Goal: Complete application form

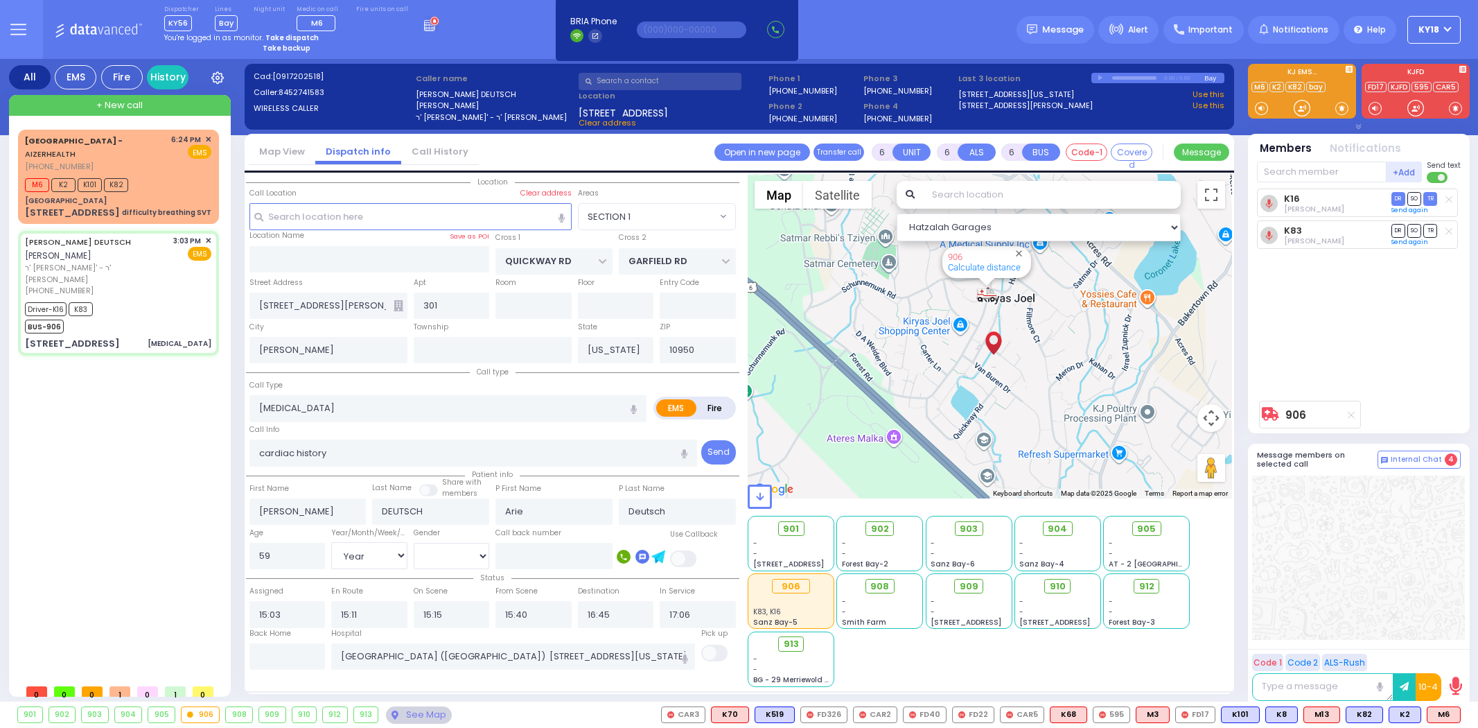
select select "SECTION 1"
select select "Year"
select select "[DEMOGRAPHIC_DATA]"
drag, startPoint x: 142, startPoint y: 255, endPoint x: 142, endPoint y: 244, distance: 11.1
click at [142, 253] on div "[PERSON_NAME] DEUTSCH [PERSON_NAME] ר' [PERSON_NAME]' - ר' [PERSON_NAME] [PHONE…" at bounding box center [118, 266] width 186 height 62
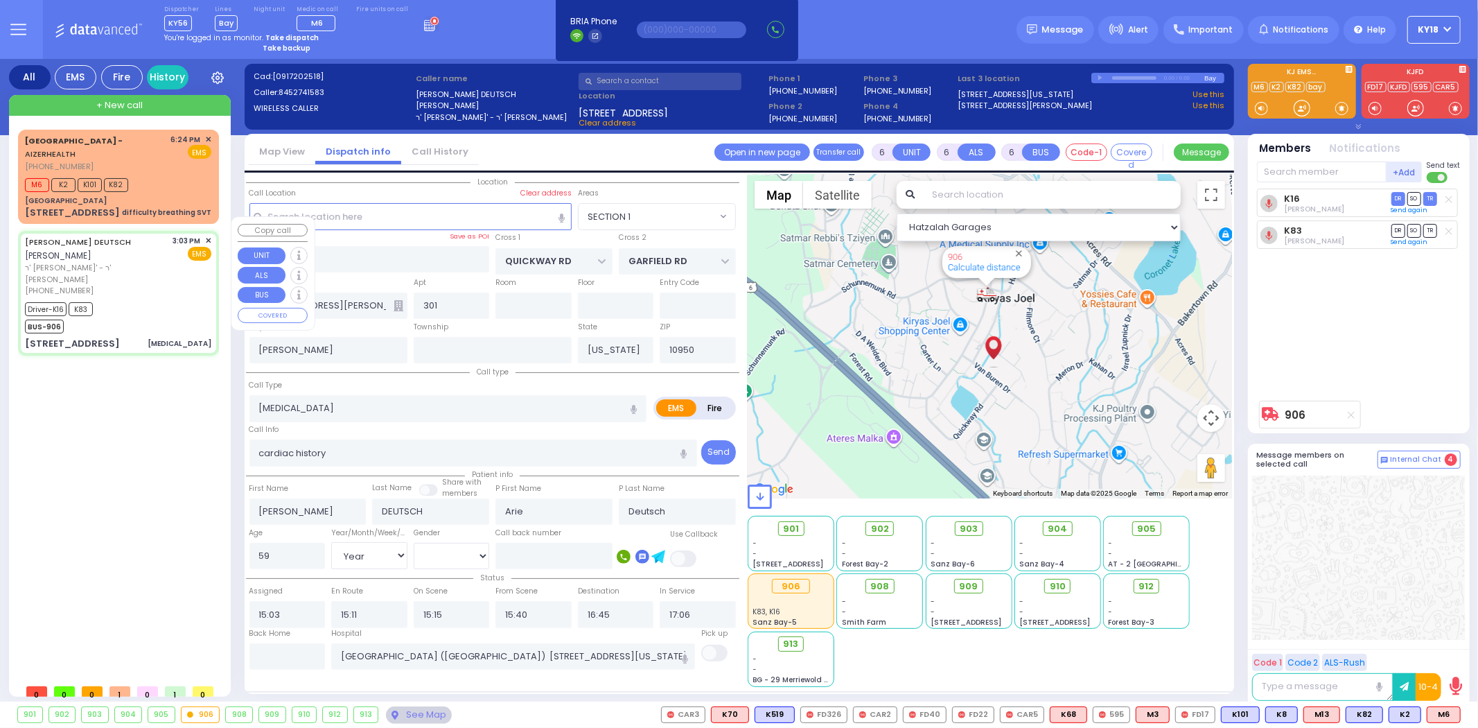
select select
radio input "true"
select select "Year"
select select "[DEMOGRAPHIC_DATA]"
select select "Hatzalah Garages"
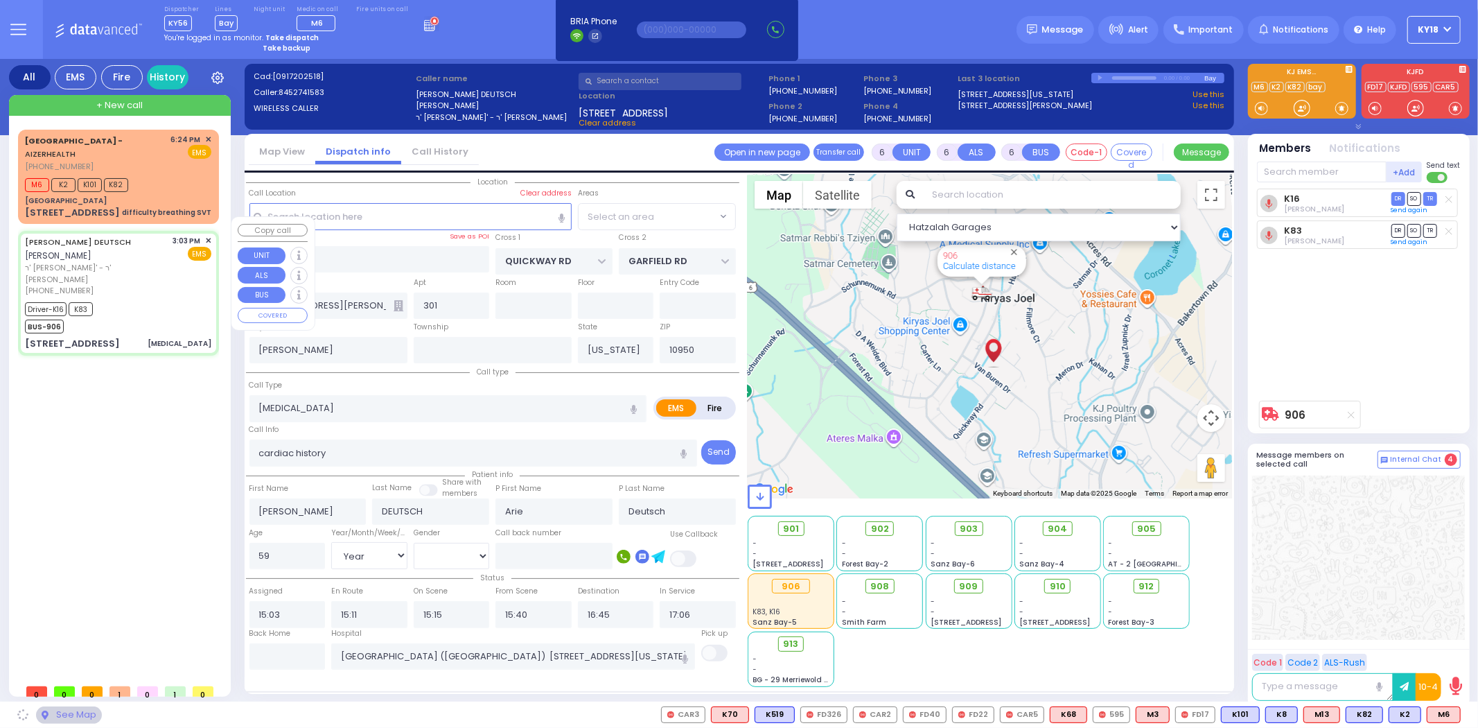
select select "SECTION 1"
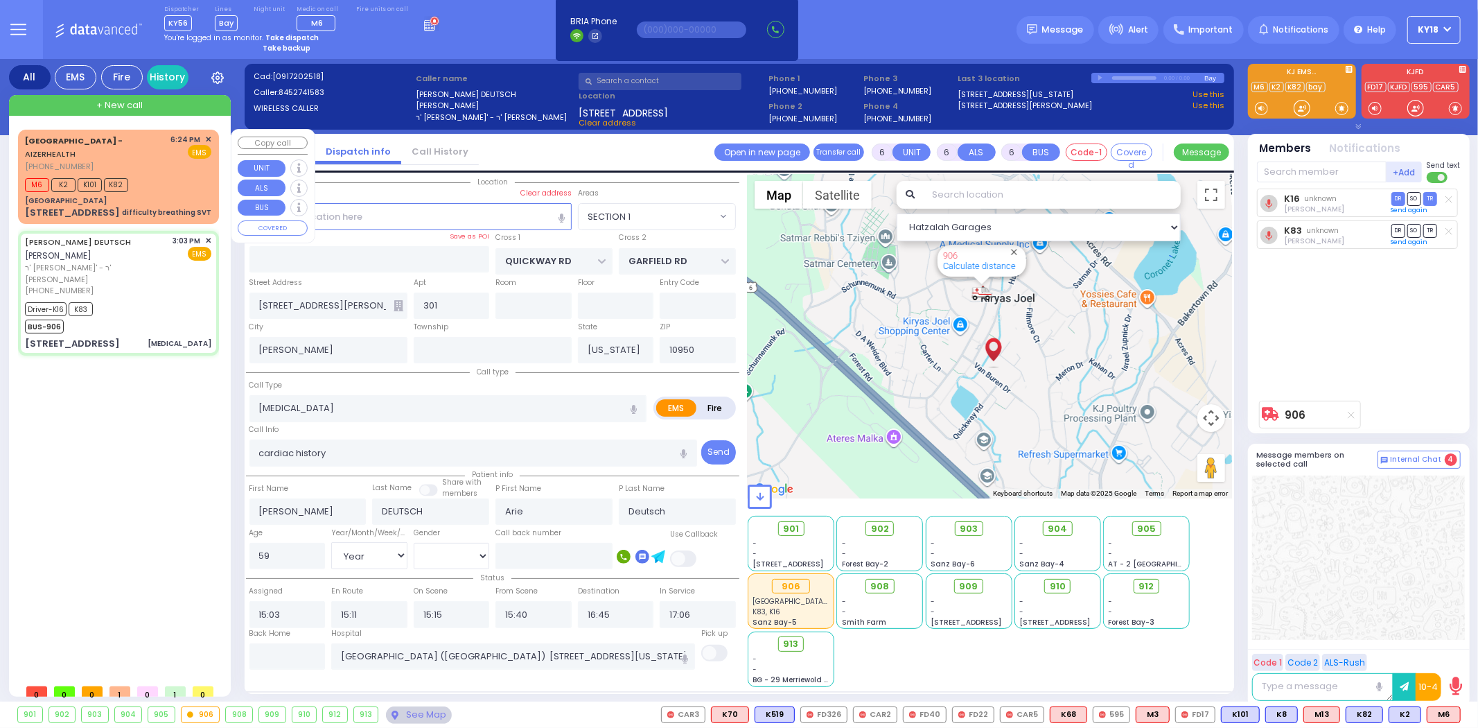
click at [139, 206] on div "difficulty breathing SVT" at bounding box center [166, 213] width 89 height 14
type input "2"
type input "1"
select select
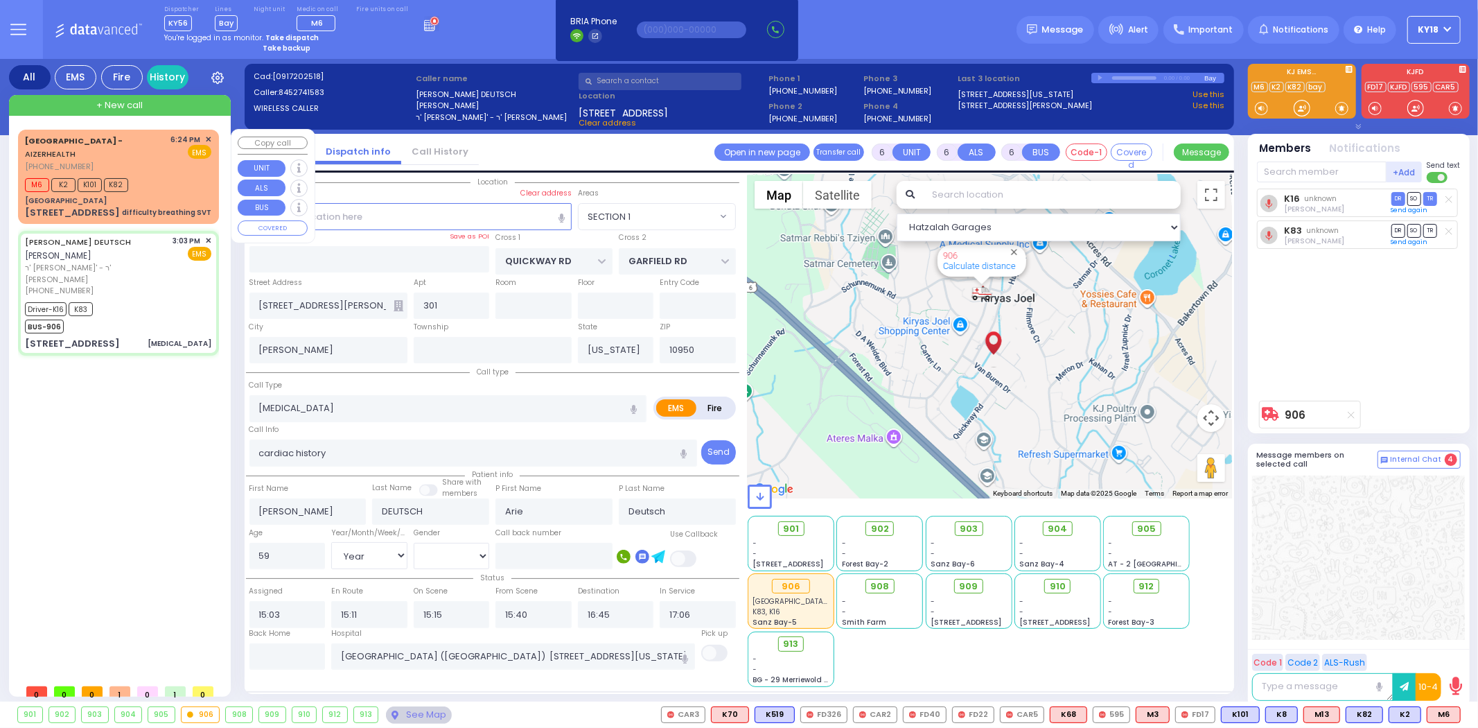
type input "difficulty breathing SVT"
radio input "true"
type input "13"
select select "Month"
select select
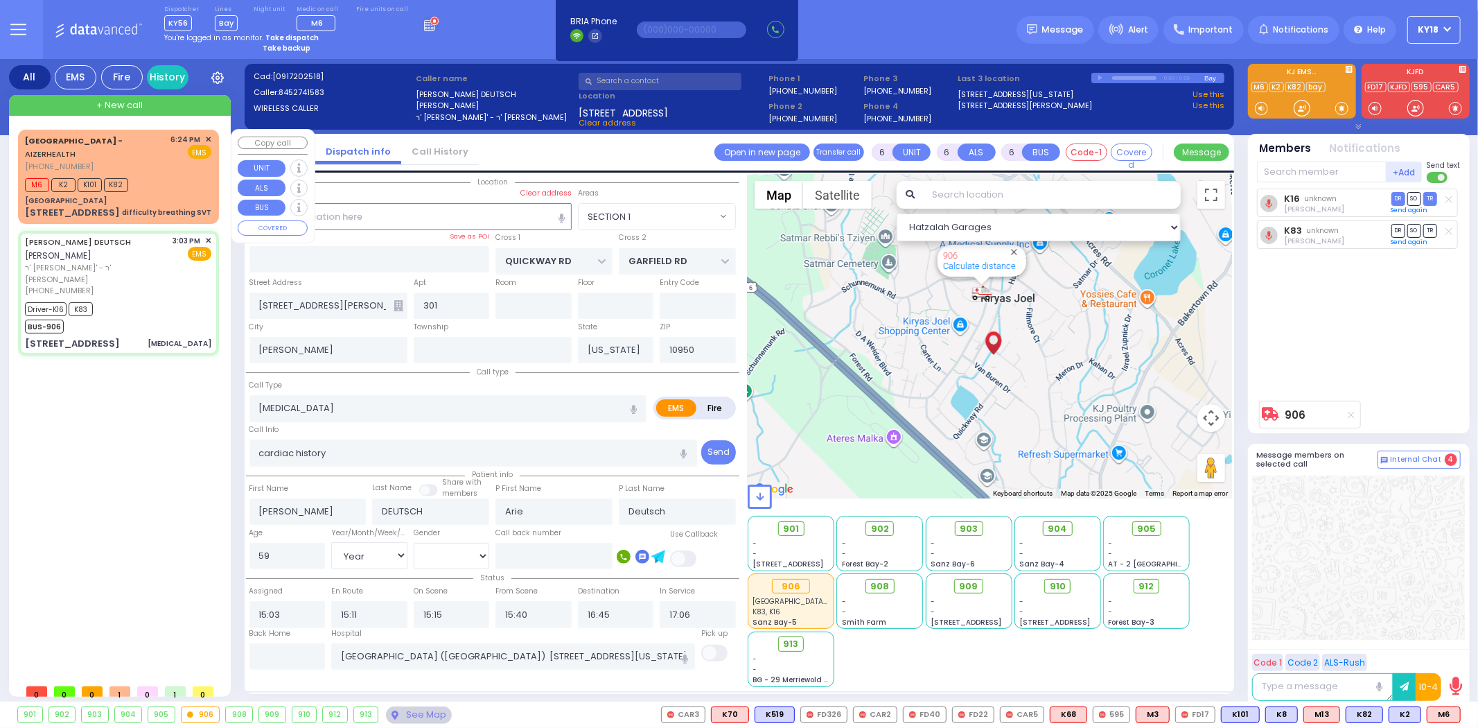
type input "18:24"
type input "18:26"
select select "Hatzalah Garages"
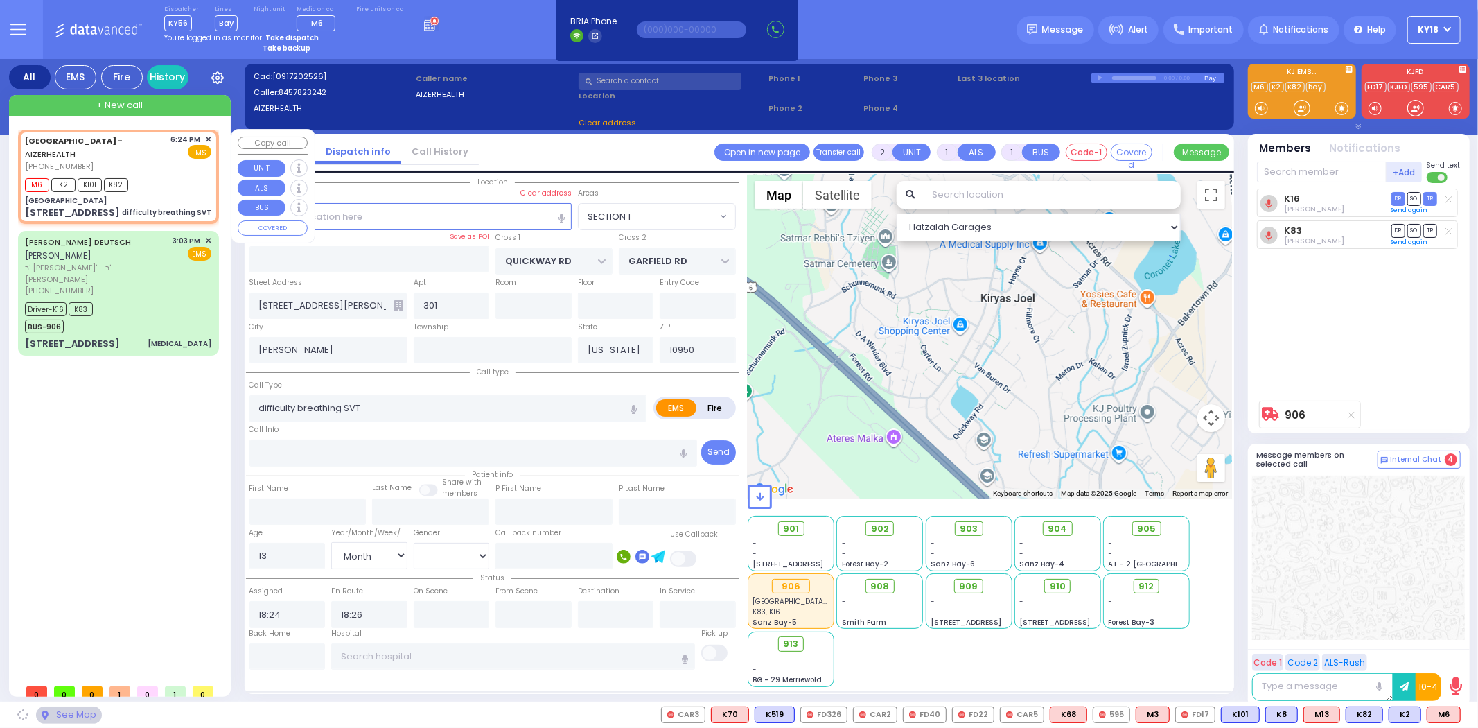
type input "[GEOGRAPHIC_DATA]"
type input "[PERSON_NAME] DR"
type input "CARTER LN"
type input "[STREET_ADDRESS]"
type input "11"
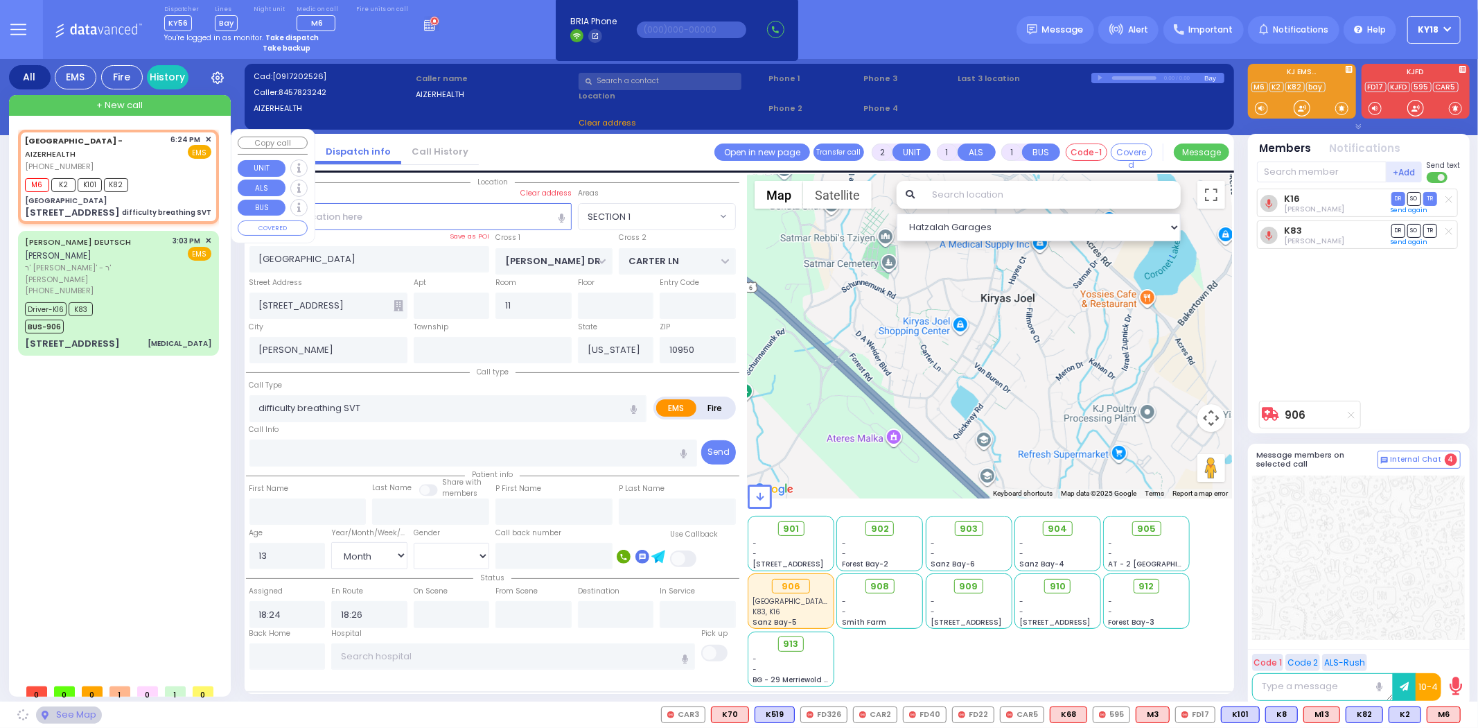
select select "SECTION 2"
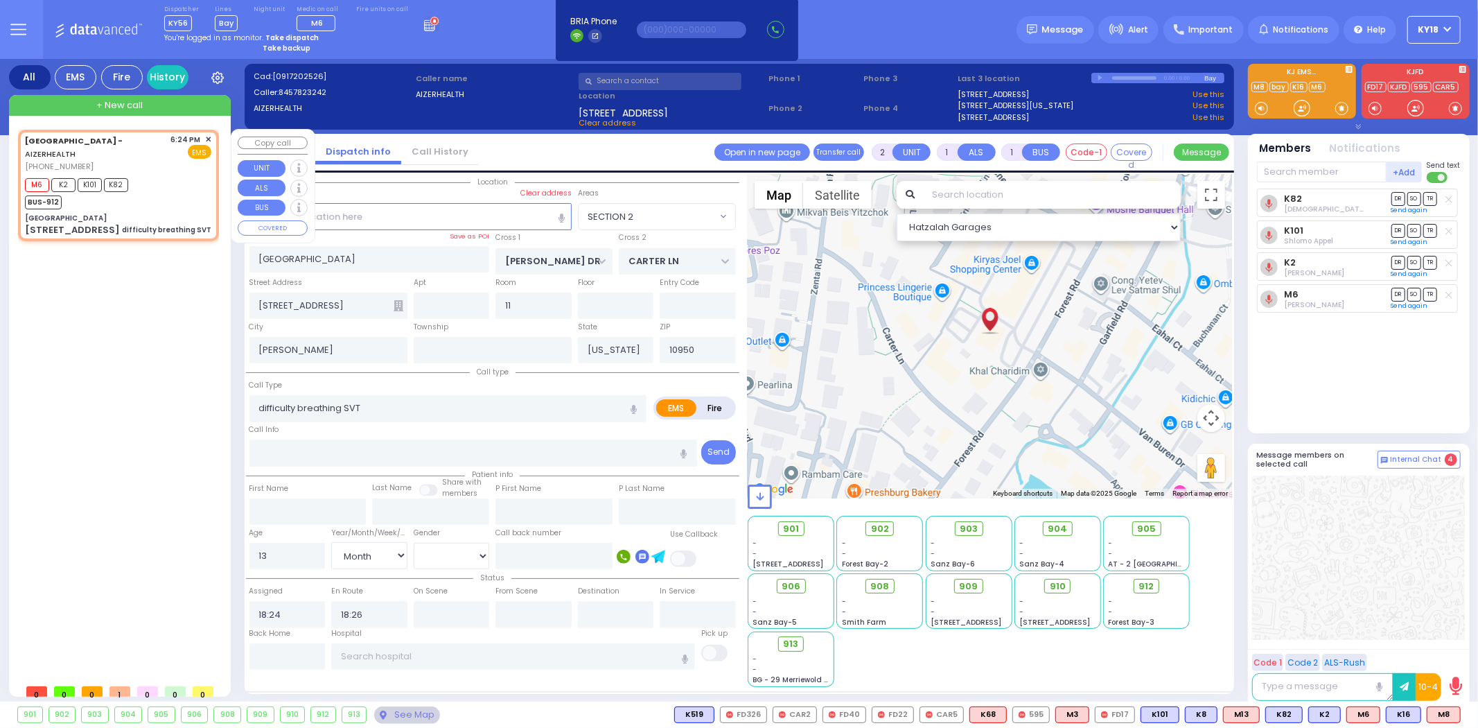
select select
radio input "true"
select select "Month"
select select "Hatzalah Garages"
select select "SECTION 2"
